Goal: Book appointment/travel/reservation

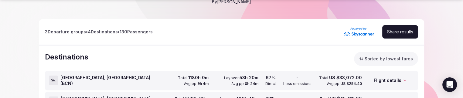
scroll to position [121, 0]
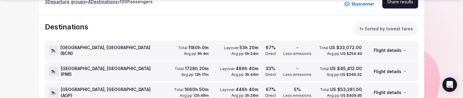
click at [392, 50] on div "Flight details" at bounding box center [389, 50] width 50 height 19
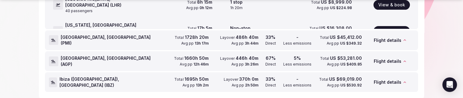
scroll to position [243, 0]
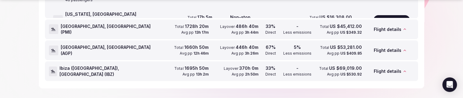
click at [387, 29] on div "Flight details" at bounding box center [389, 29] width 50 height 19
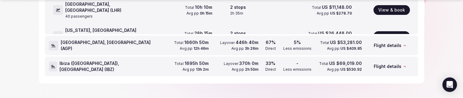
scroll to position [258, 0]
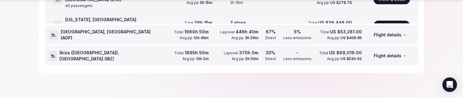
click at [383, 36] on div "Flight details" at bounding box center [389, 34] width 50 height 19
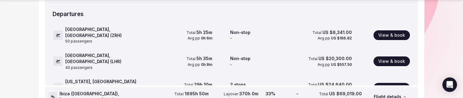
scroll to position [228, 0]
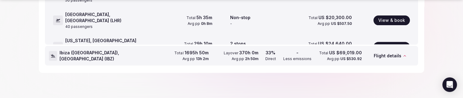
drag, startPoint x: 325, startPoint y: 56, endPoint x: 326, endPoint y: 60, distance: 3.7
click at [326, 56] on div "Total US $69,019.00 Avg pp US $530.92" at bounding box center [338, 55] width 48 height 19
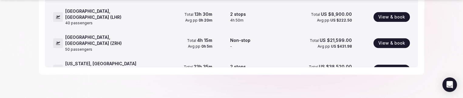
scroll to position [258, 0]
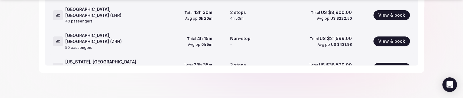
drag, startPoint x: 434, startPoint y: 61, endPoint x: 436, endPoint y: 55, distance: 6.1
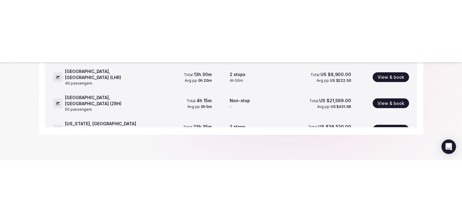
scroll to position [135, 0]
